Goal: Entertainment & Leisure: Consume media (video, audio)

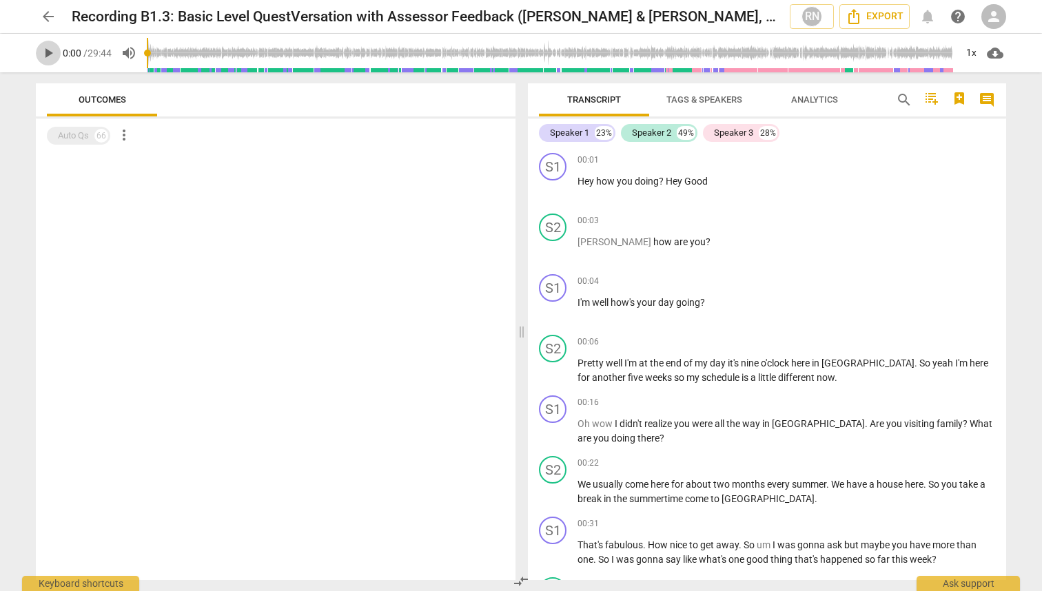
click at [48, 52] on span "play_arrow" at bounding box center [48, 53] width 17 height 17
click at [48, 57] on span "pause" at bounding box center [48, 53] width 17 height 17
click at [48, 57] on span "play_arrow" at bounding box center [48, 53] width 17 height 17
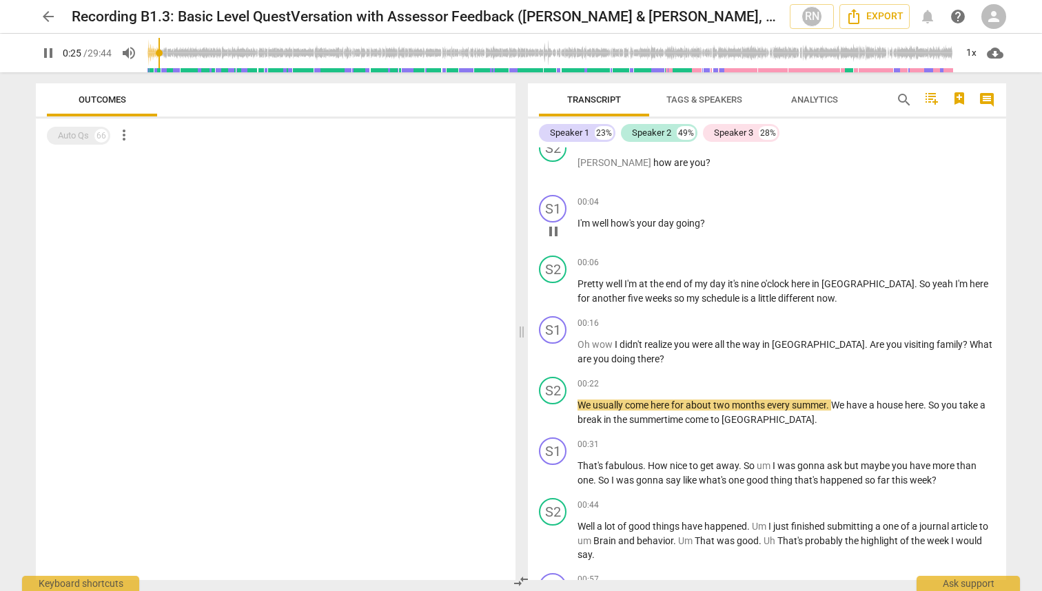
scroll to position [86, 0]
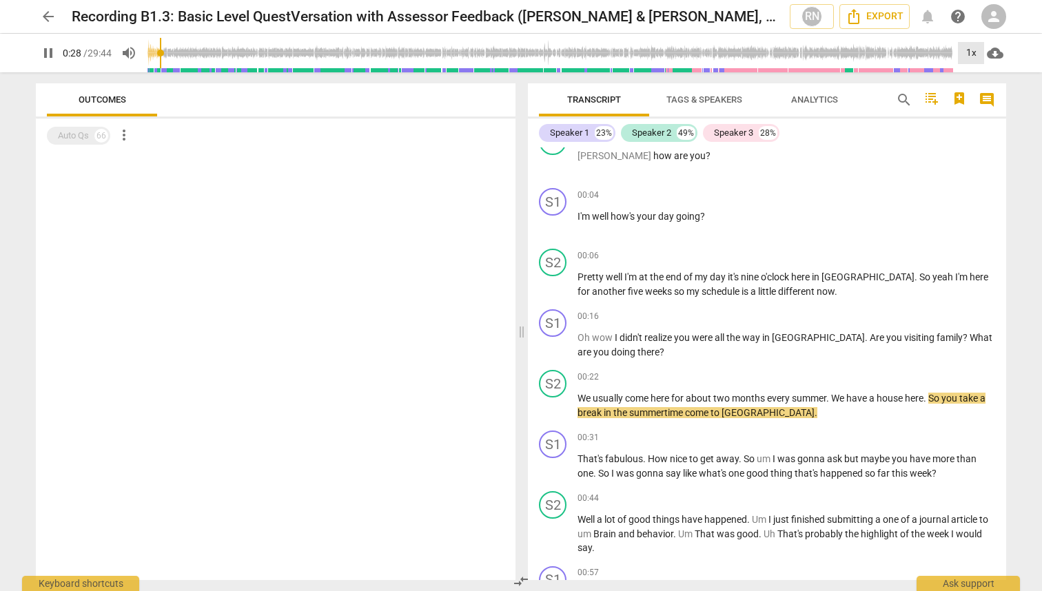
click at [972, 51] on div "1x" at bounding box center [971, 53] width 26 height 22
click at [979, 103] on li "1.25x" at bounding box center [981, 107] width 46 height 26
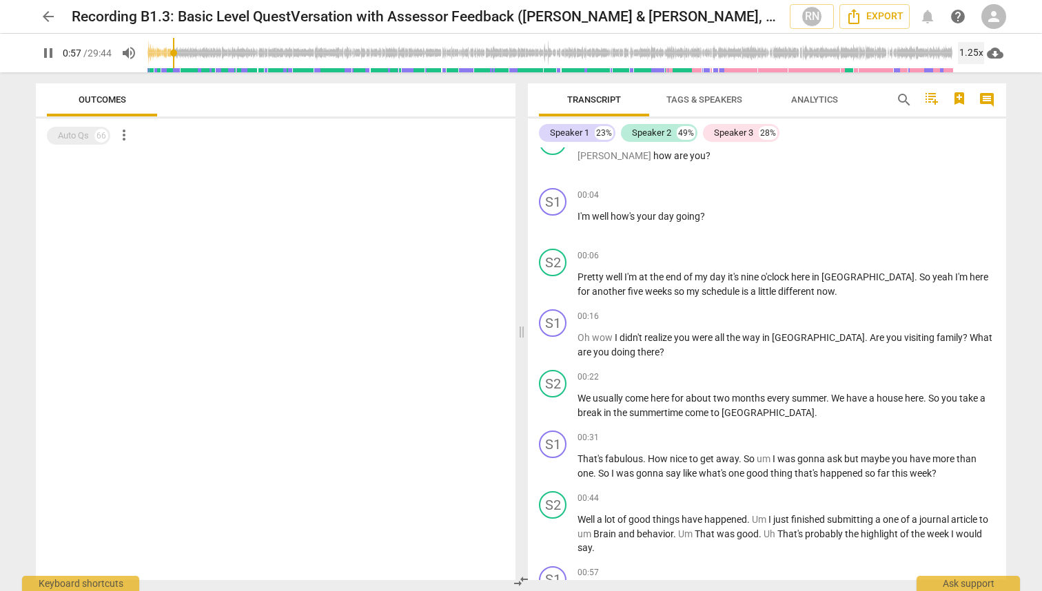
scroll to position [526, 0]
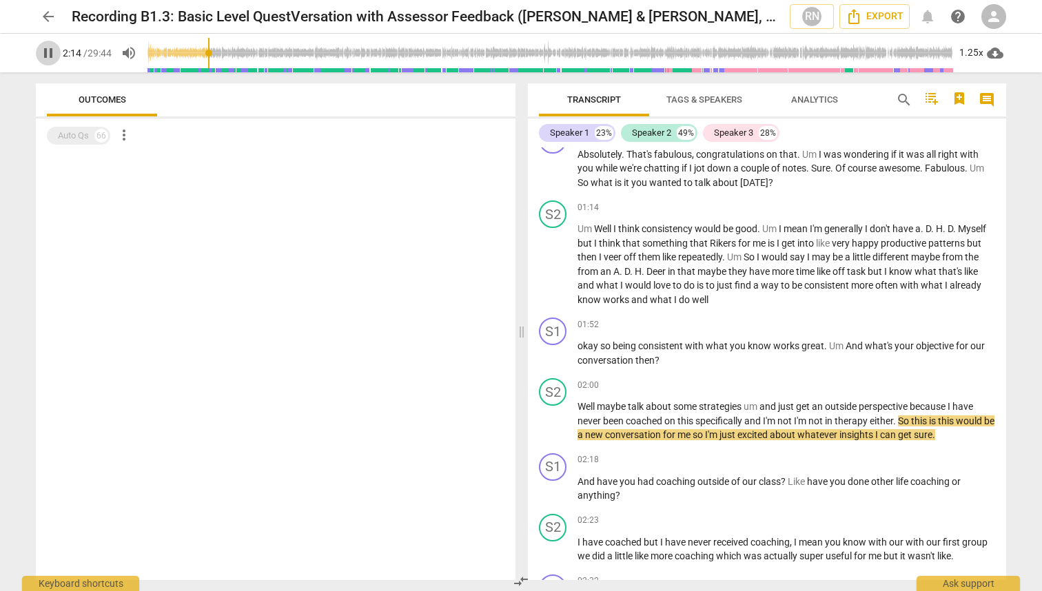
click at [55, 49] on span "pause" at bounding box center [48, 53] width 17 height 17
type input "135"
click at [51, 59] on span "play_arrow" at bounding box center [48, 53] width 17 height 17
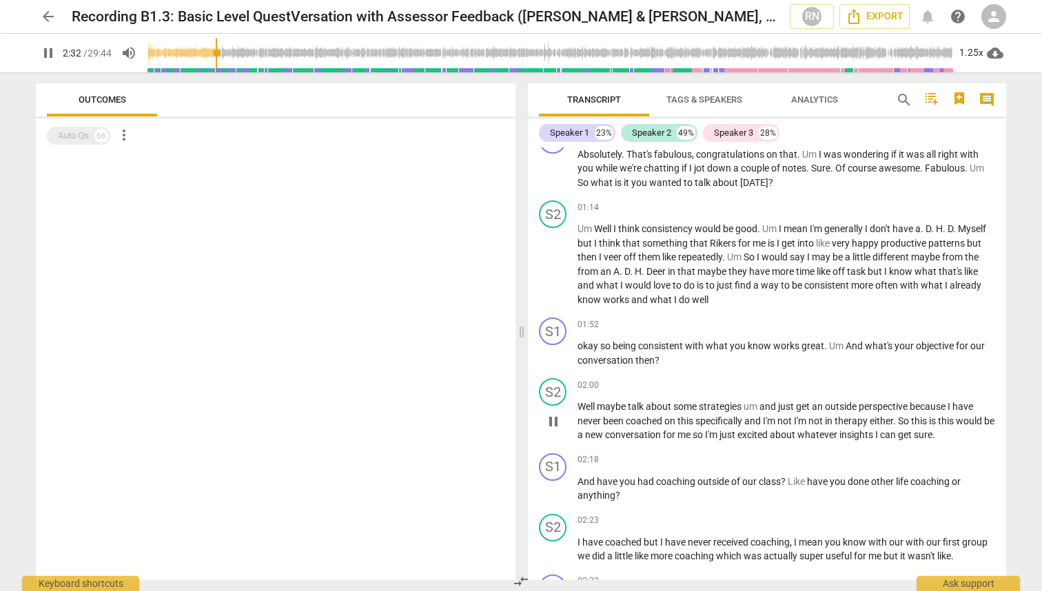
scroll to position [971, 0]
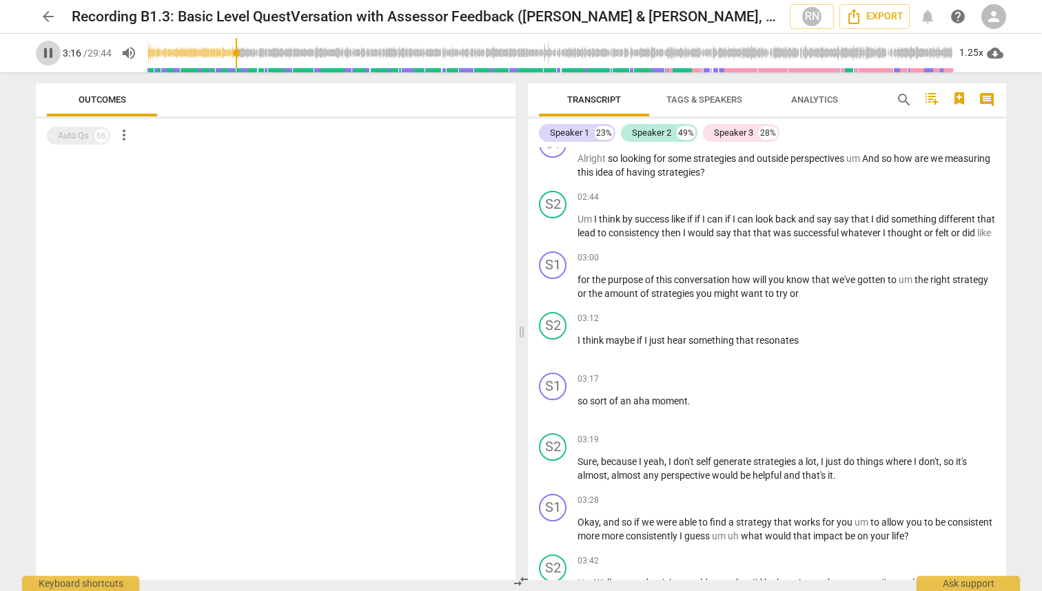
click at [46, 50] on span "pause" at bounding box center [48, 53] width 17 height 17
click at [48, 52] on span "play_arrow" at bounding box center [48, 53] width 17 height 17
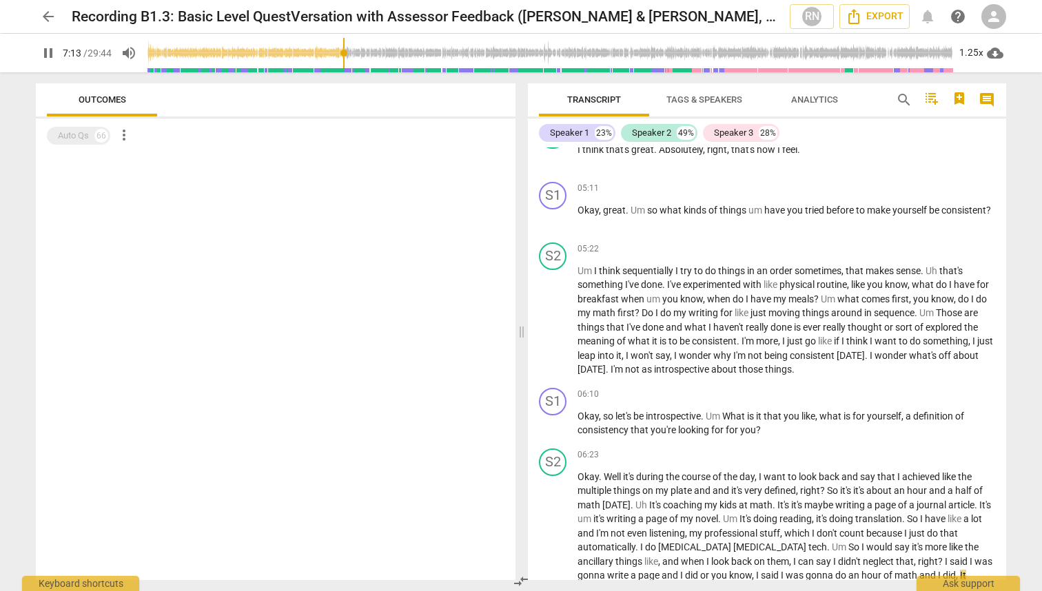
scroll to position [2288, 0]
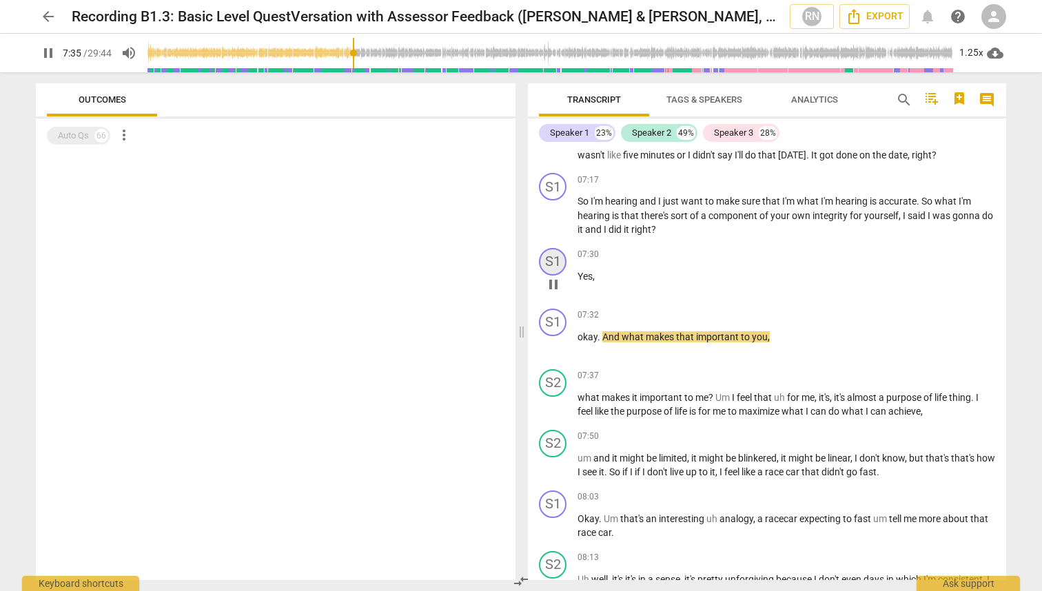
click at [551, 260] on div "S1" at bounding box center [553, 262] width 28 height 28
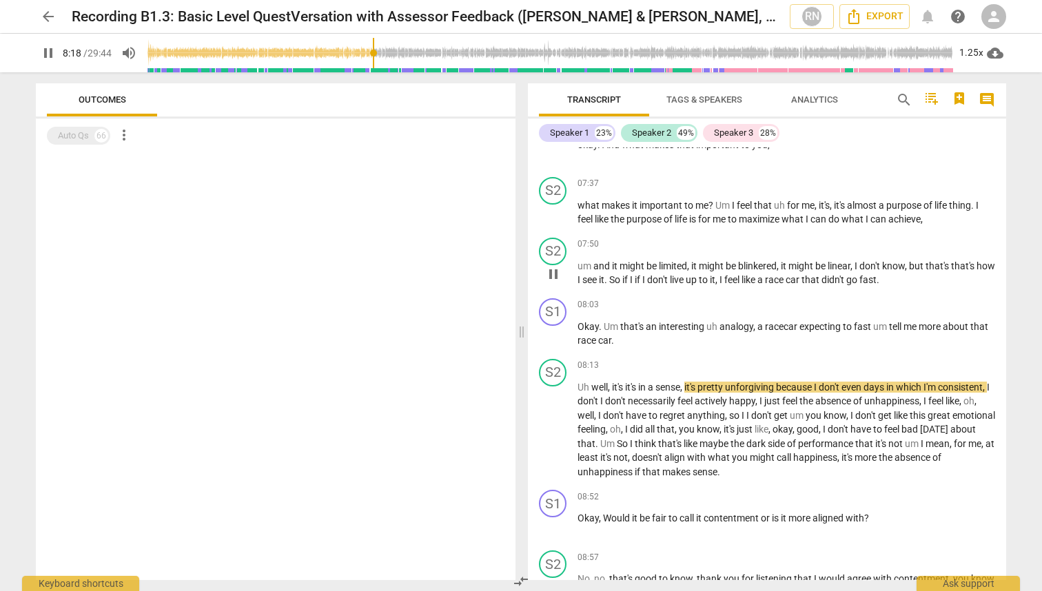
scroll to position [2492, 0]
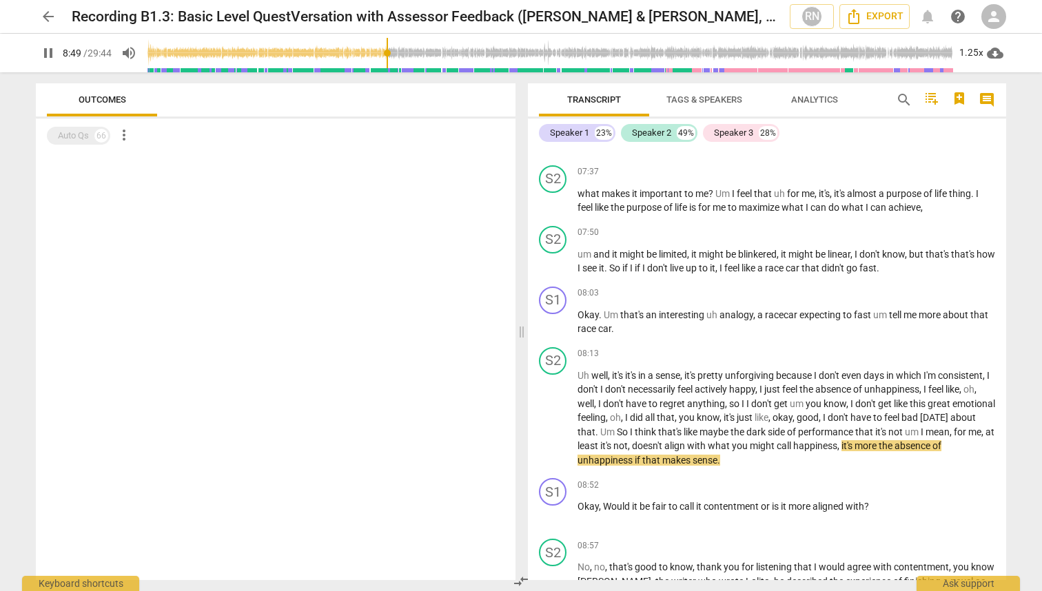
click at [50, 59] on span "pause" at bounding box center [48, 53] width 17 height 17
click at [55, 62] on button "play_arrow" at bounding box center [48, 53] width 25 height 25
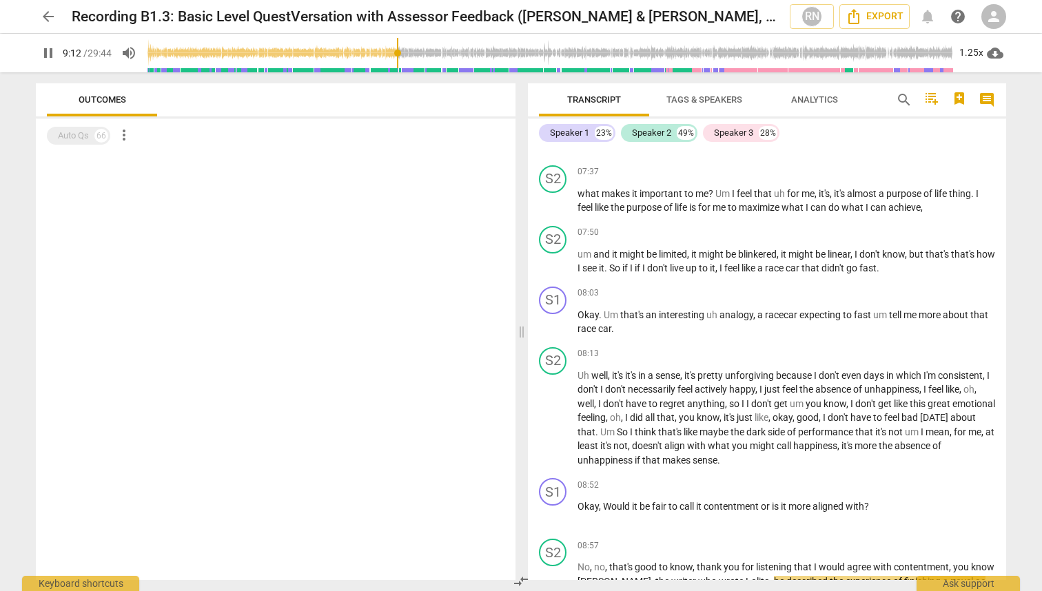
scroll to position [2928, 0]
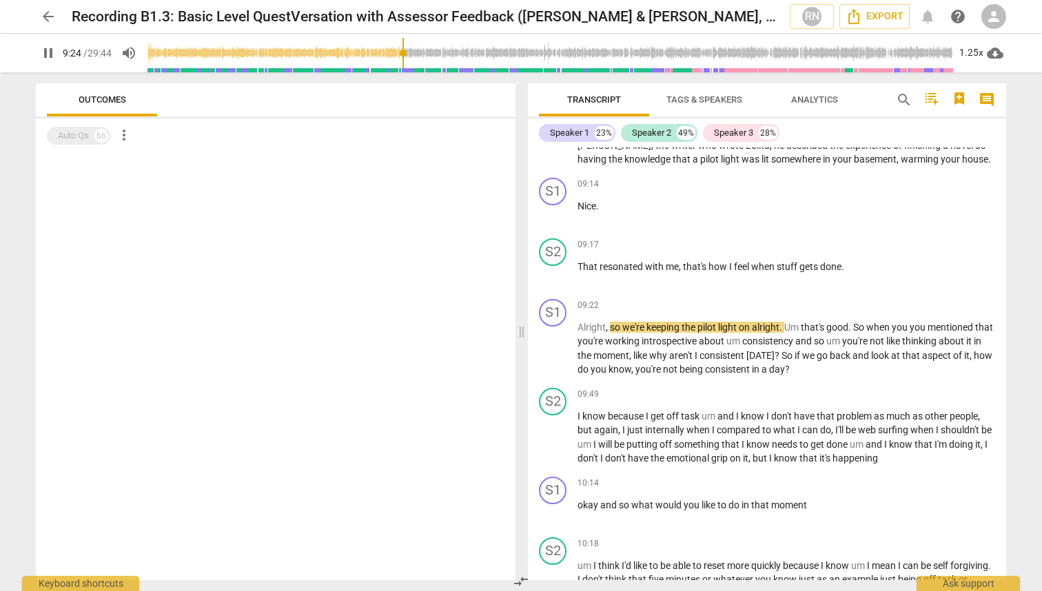
click at [37, 55] on span "pause" at bounding box center [48, 53] width 25 height 17
click at [48, 50] on span "play_arrow" at bounding box center [48, 53] width 17 height 17
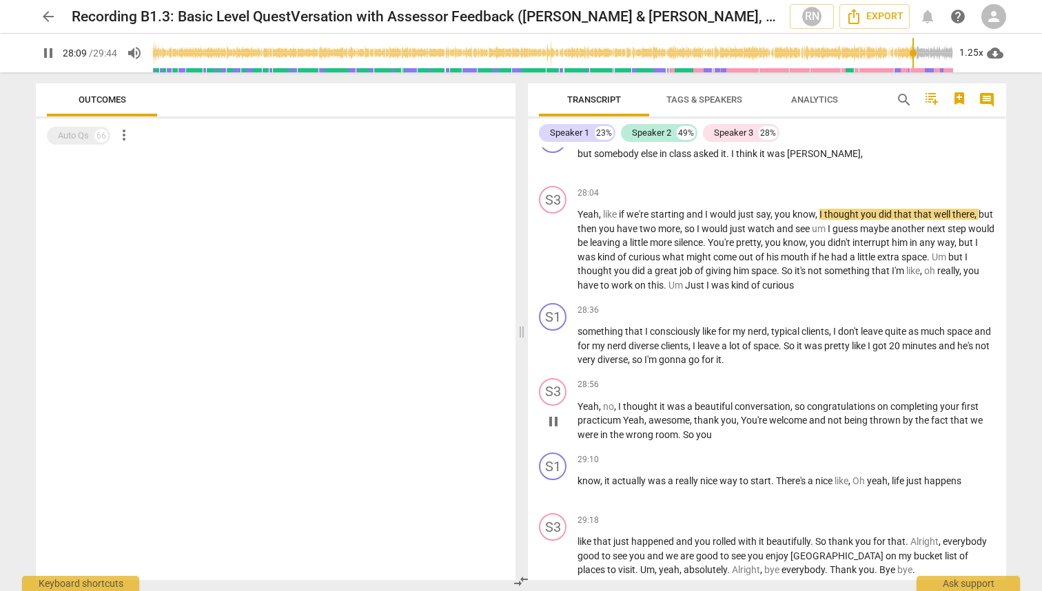
scroll to position [7575, 0]
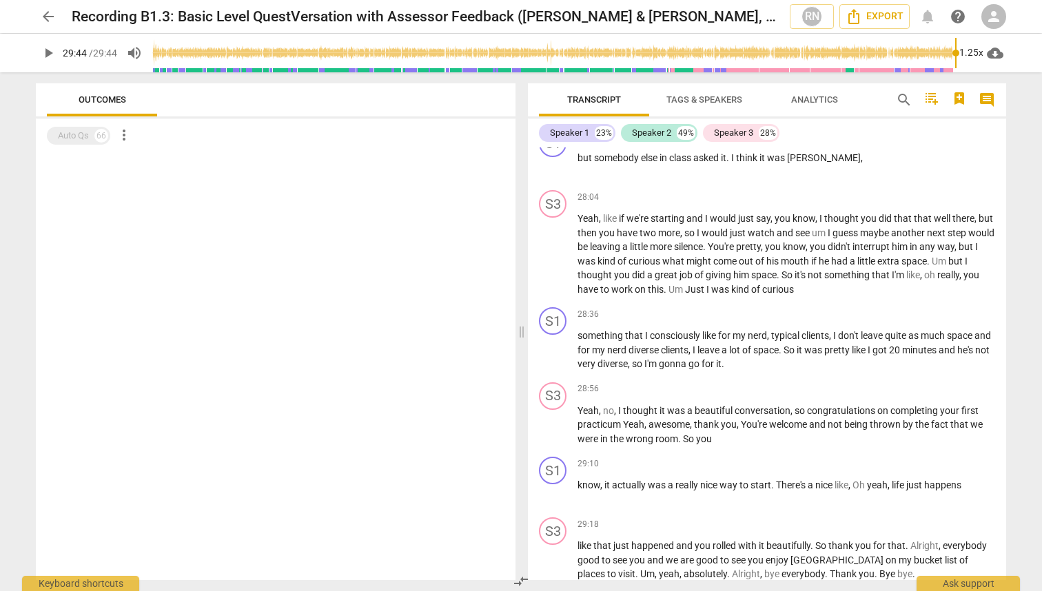
type input "1784"
